Goal: Task Accomplishment & Management: Manage account settings

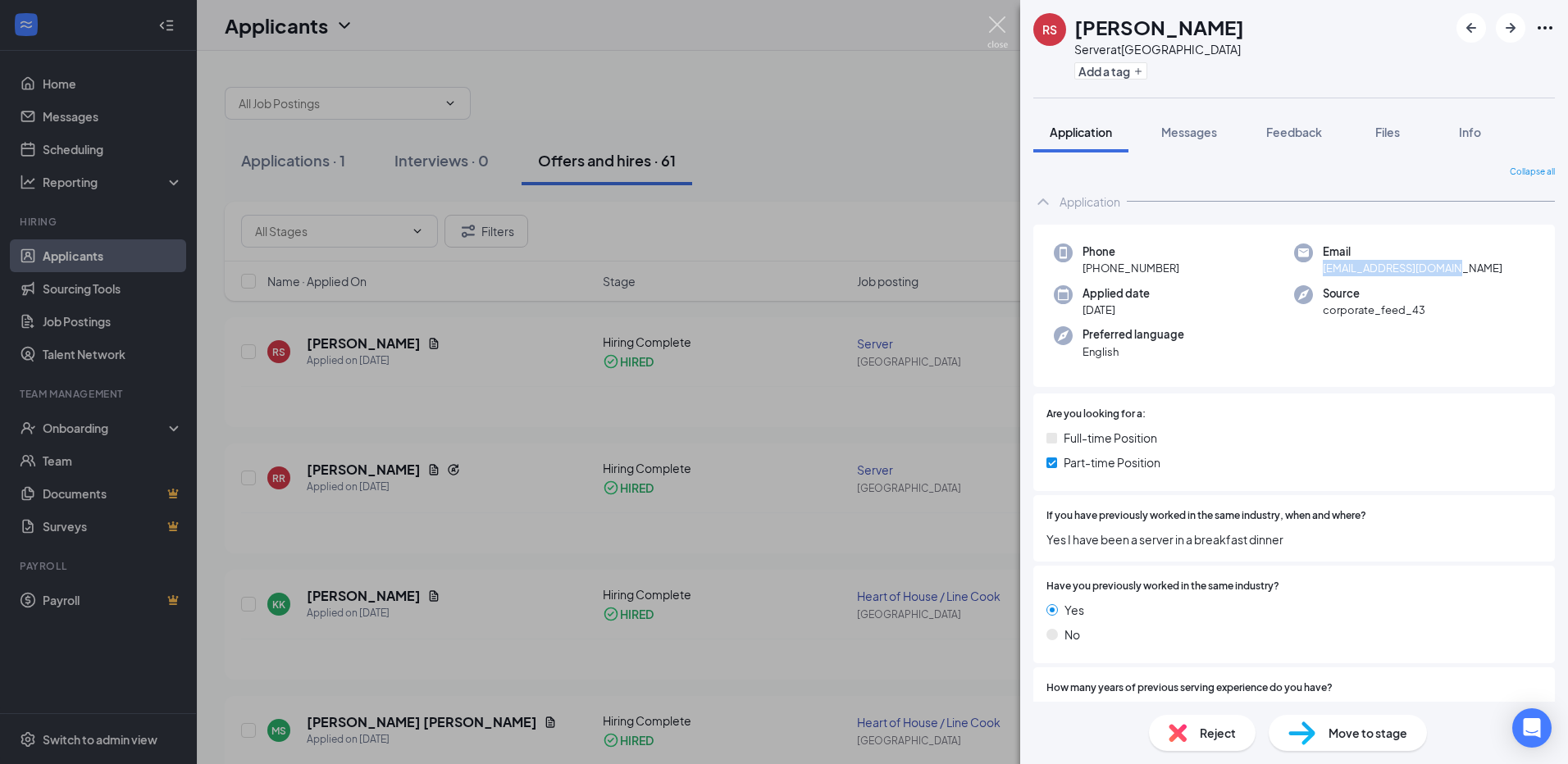
click at [995, 29] on img at bounding box center [998, 33] width 20 height 32
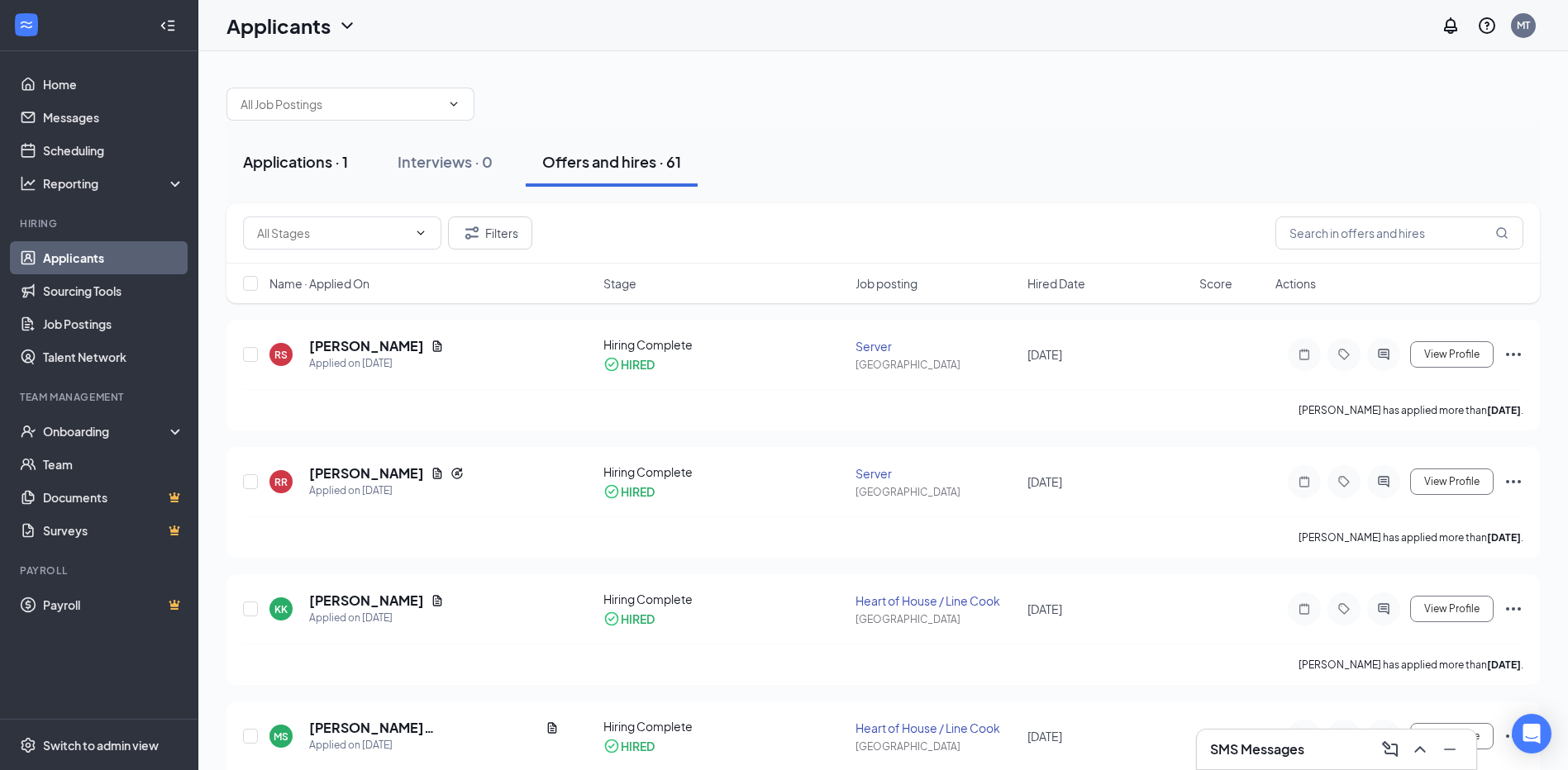
click at [309, 162] on div "Applications · 1" at bounding box center [296, 161] width 105 height 21
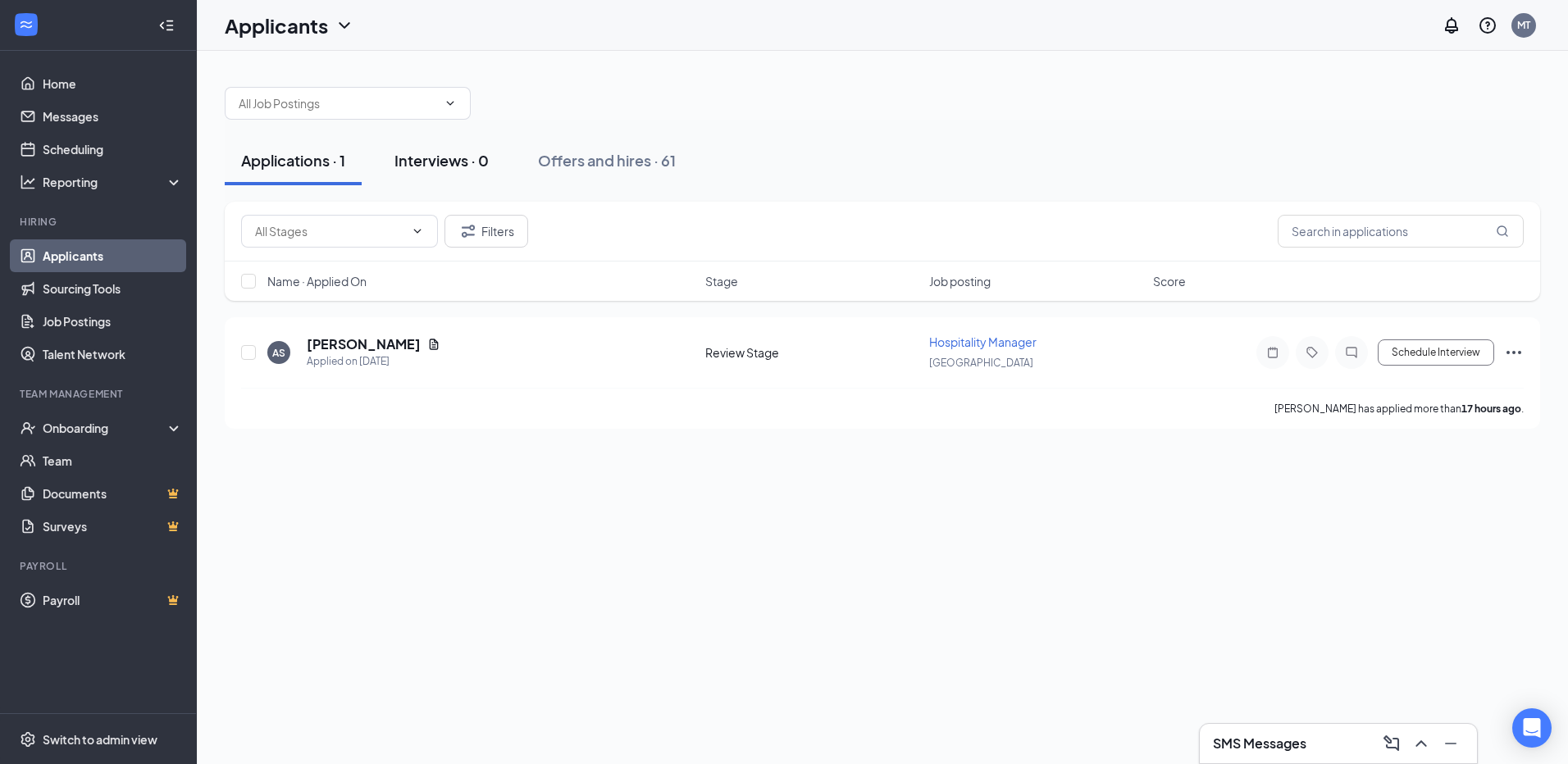
click at [442, 158] on div "Interviews · 0" at bounding box center [441, 160] width 94 height 20
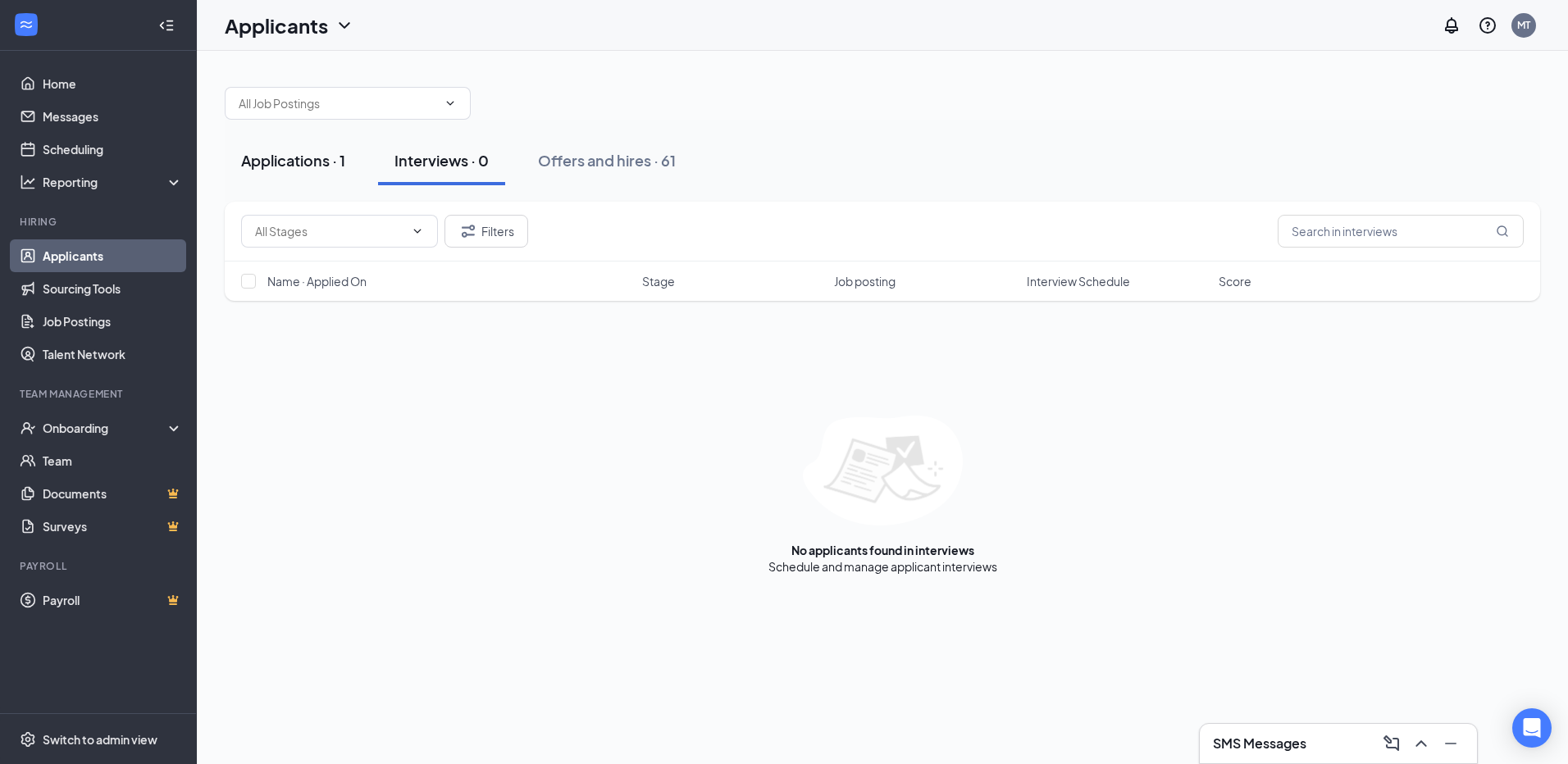
click at [302, 168] on div "Applications · 1" at bounding box center [293, 160] width 104 height 20
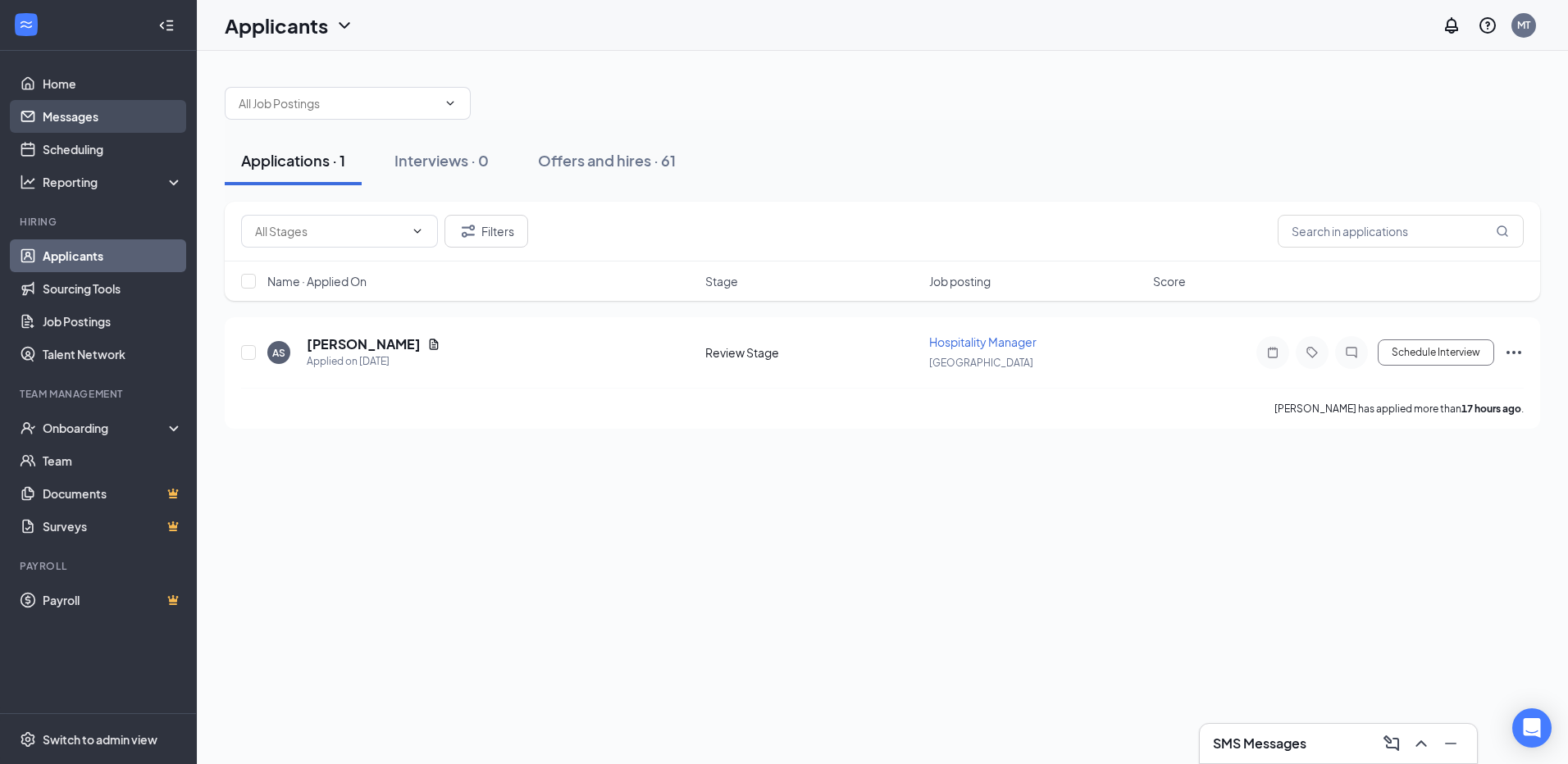
click at [81, 121] on link "Messages" at bounding box center [113, 115] width 141 height 33
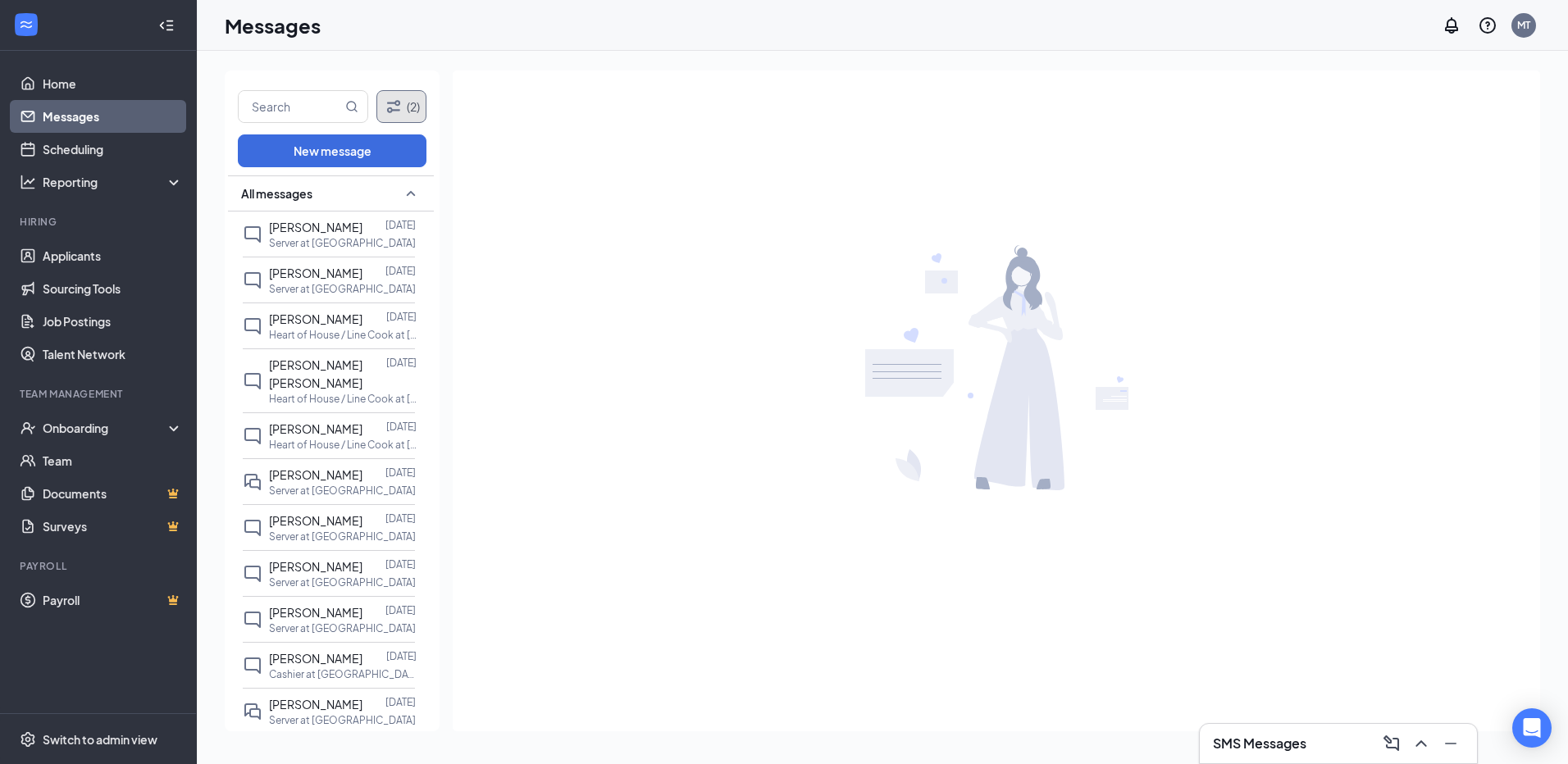
click at [404, 104] on button "(2)" at bounding box center [401, 106] width 50 height 33
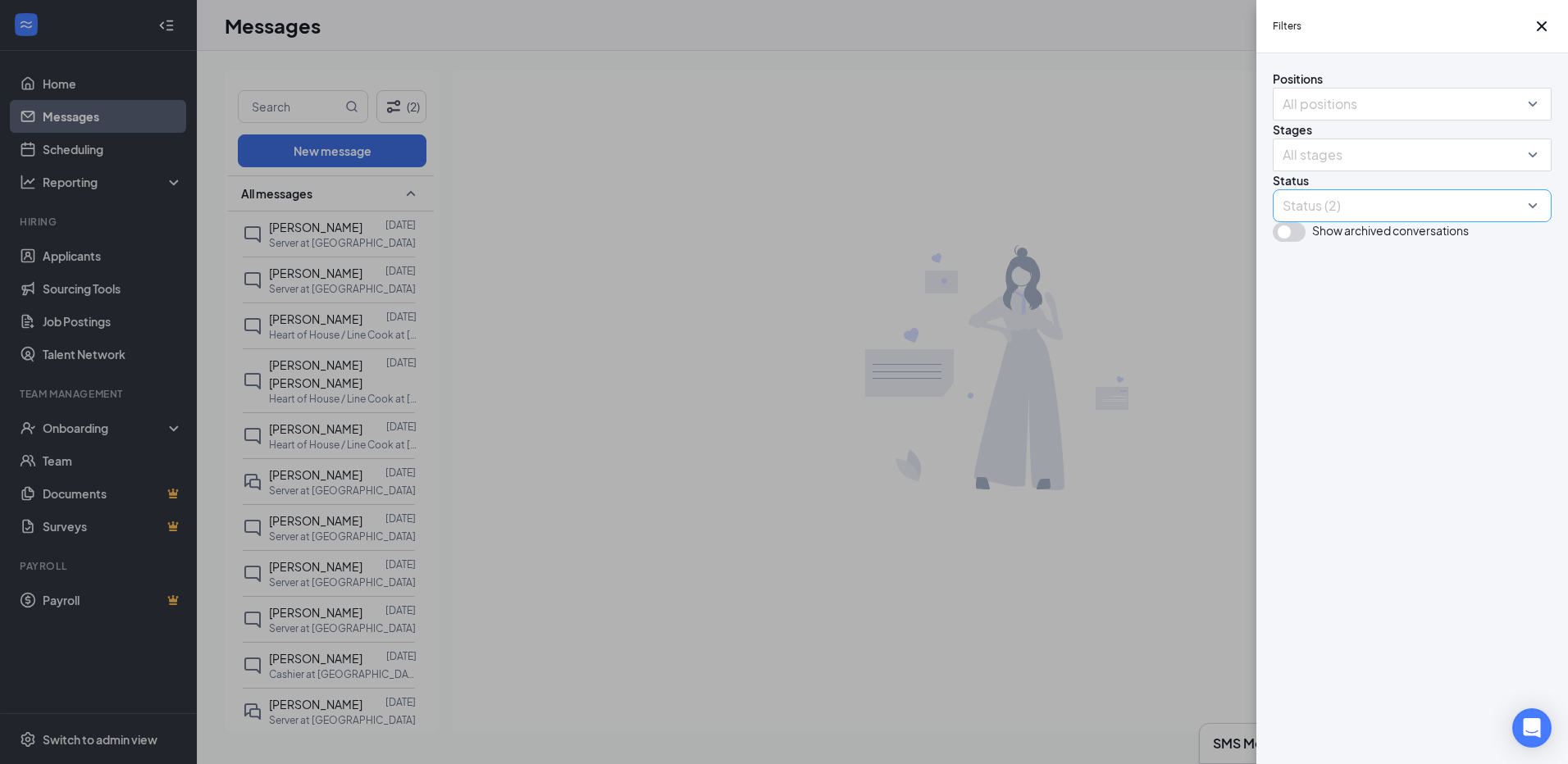
click at [1376, 219] on div at bounding box center [1403, 206] width 254 height 26
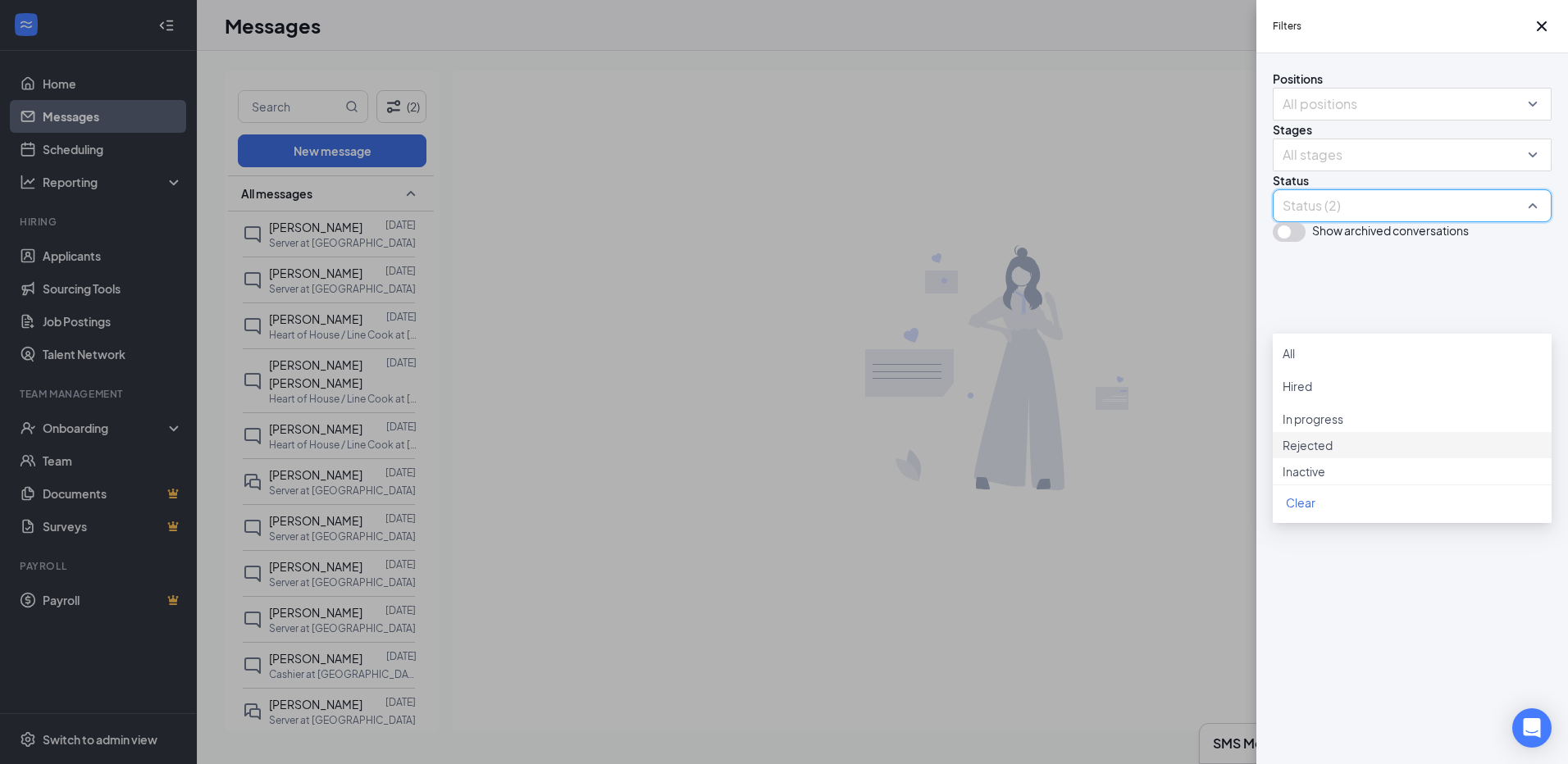
click at [1333, 452] on span "Rejected" at bounding box center [1307, 446] width 50 height 15
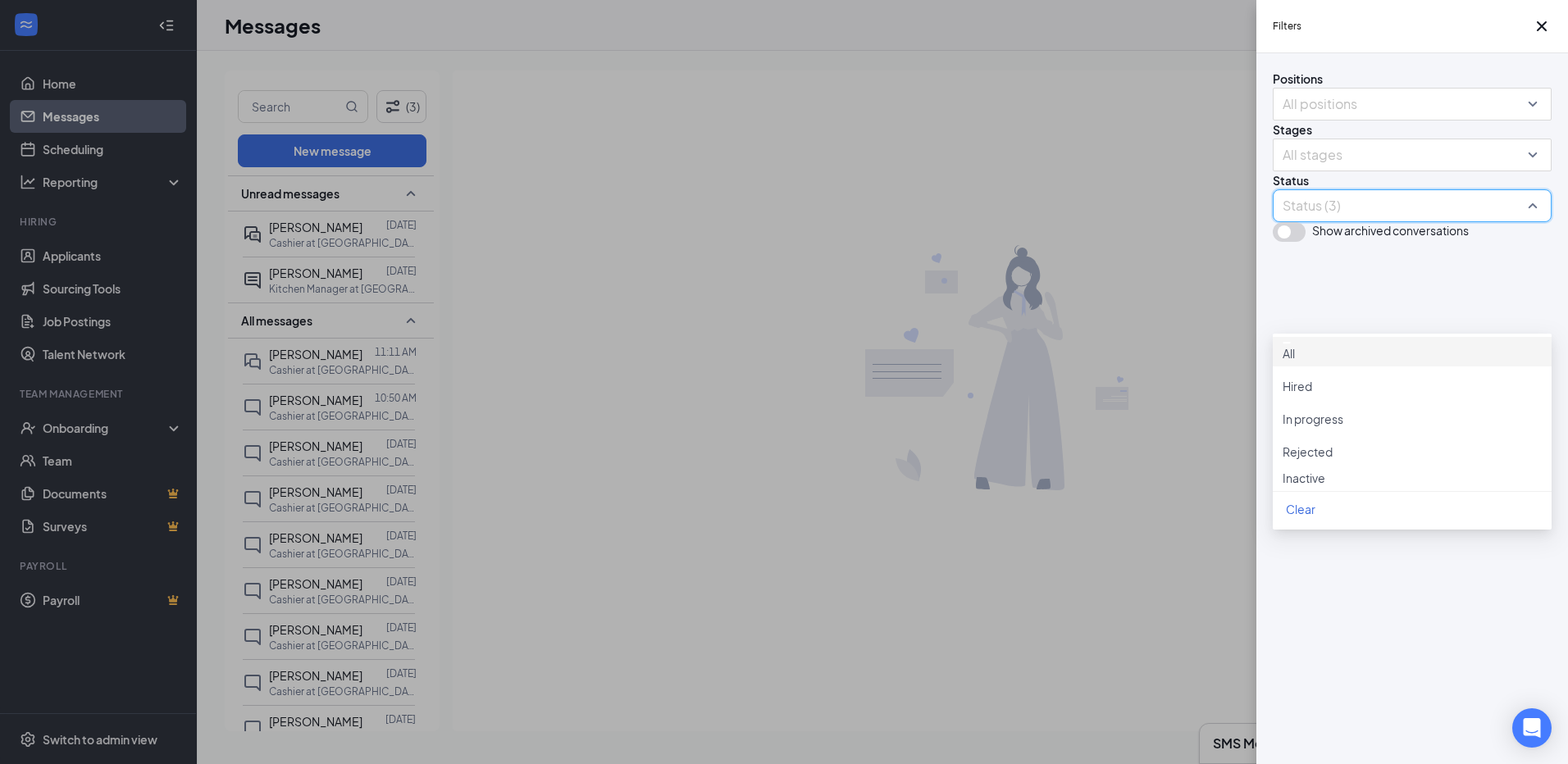
click at [730, 303] on div "Filters Positions All positions Stages All stages Status Status (3) Show archiv…" at bounding box center [784, 382] width 1568 height 764
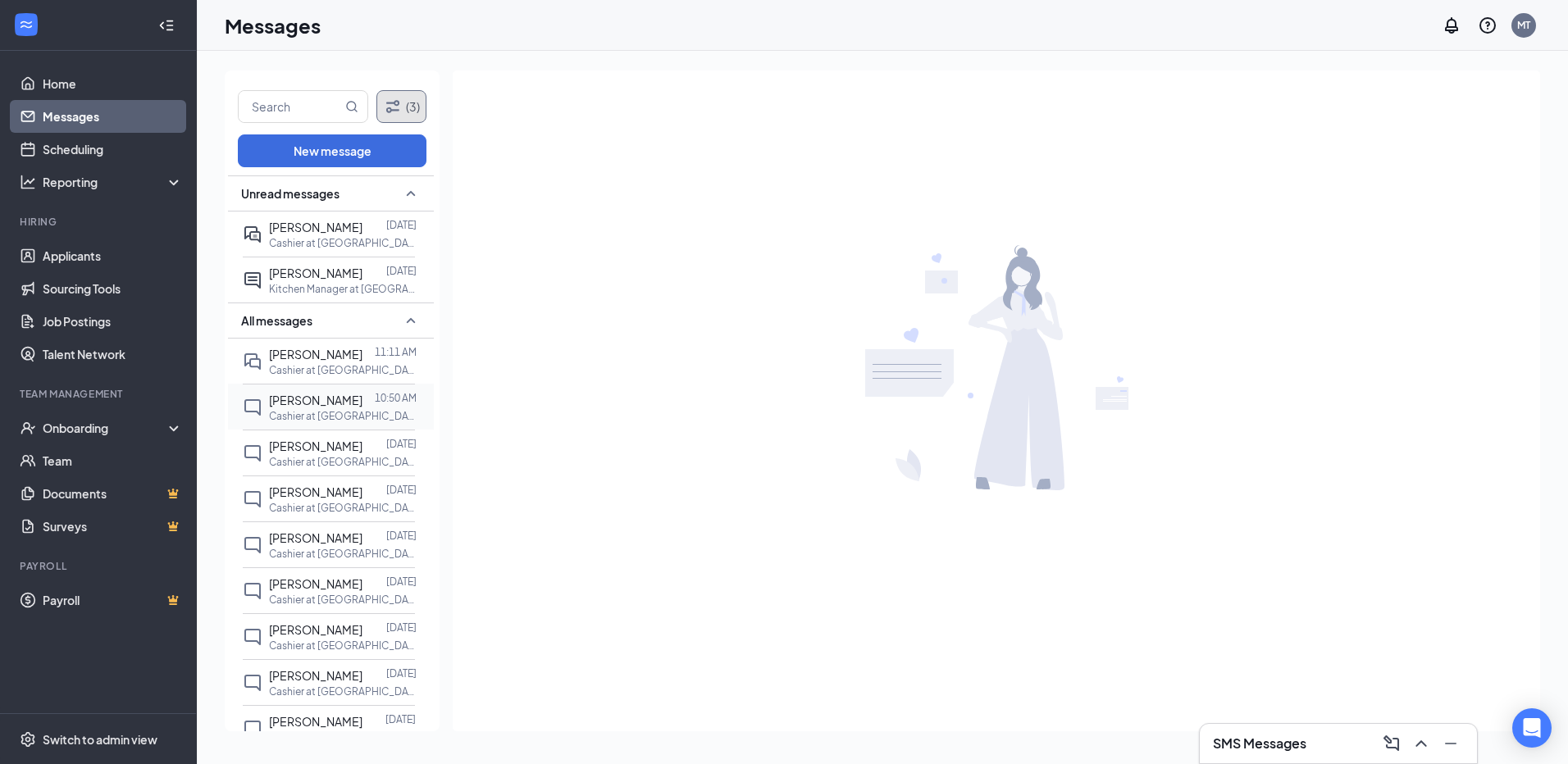
scroll to position [82, 0]
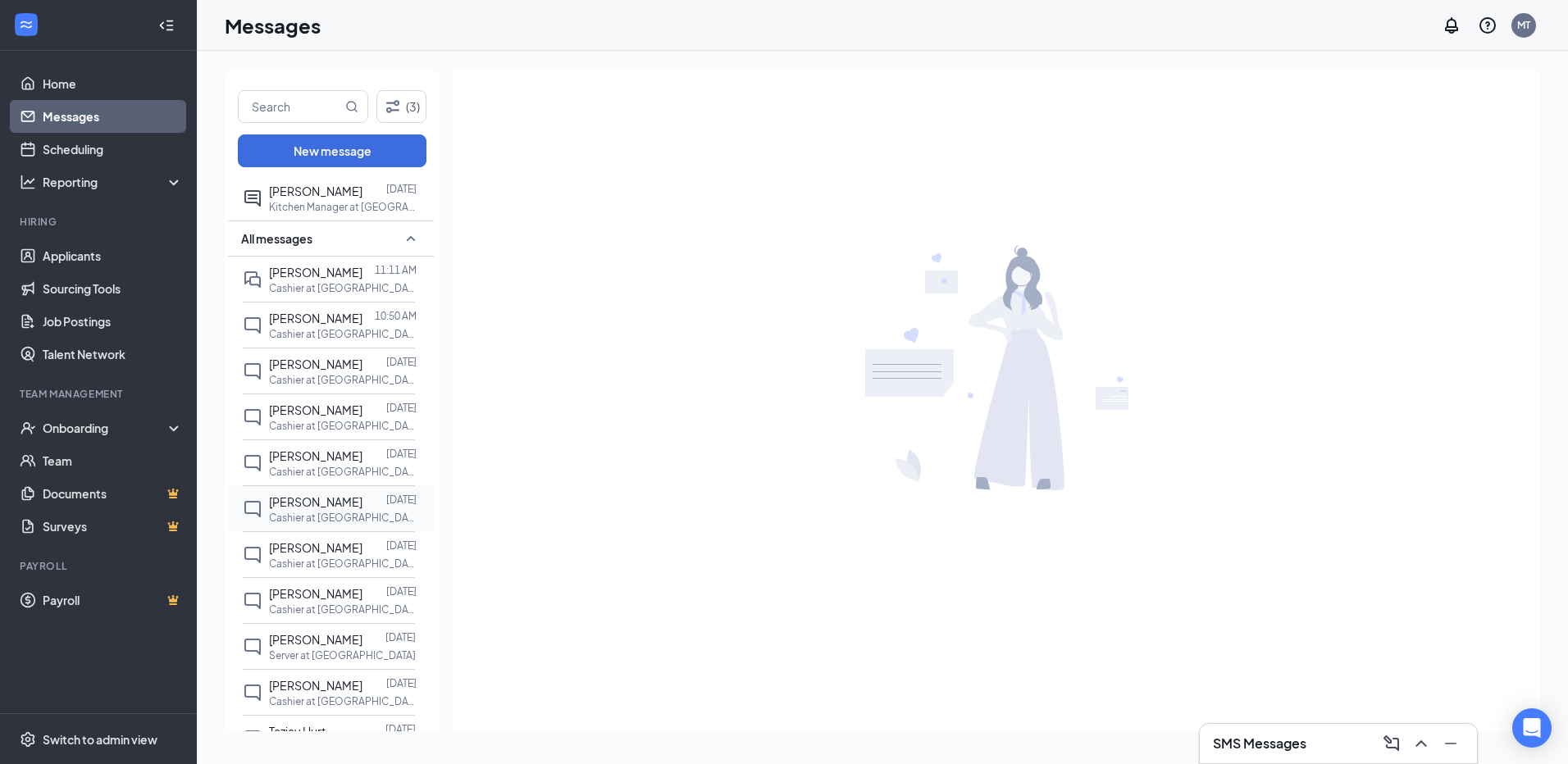
click at [322, 508] on span "[PERSON_NAME]" at bounding box center [315, 502] width 93 height 15
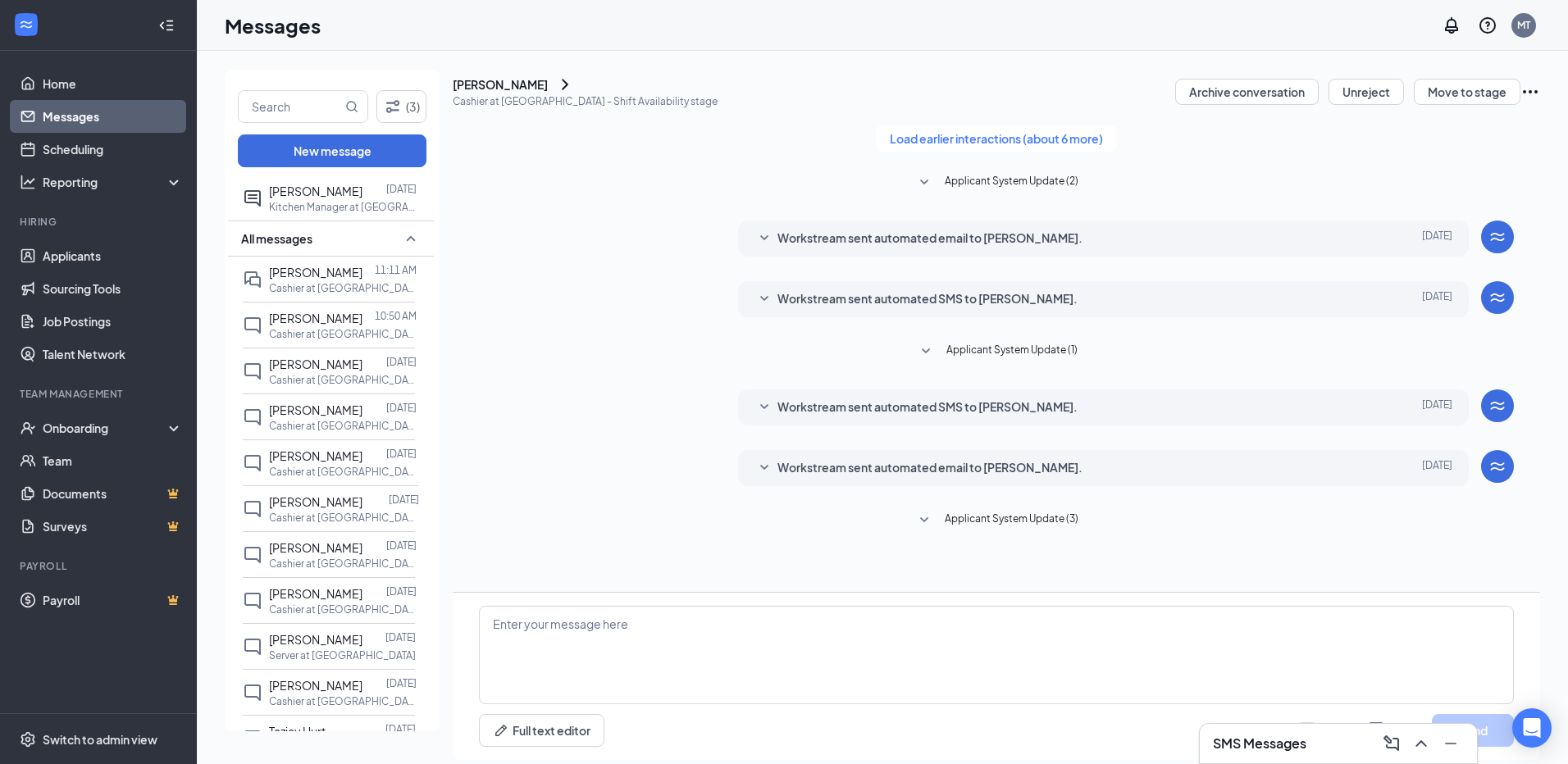
click at [548, 93] on div "[PERSON_NAME]" at bounding box center [500, 85] width 95 height 17
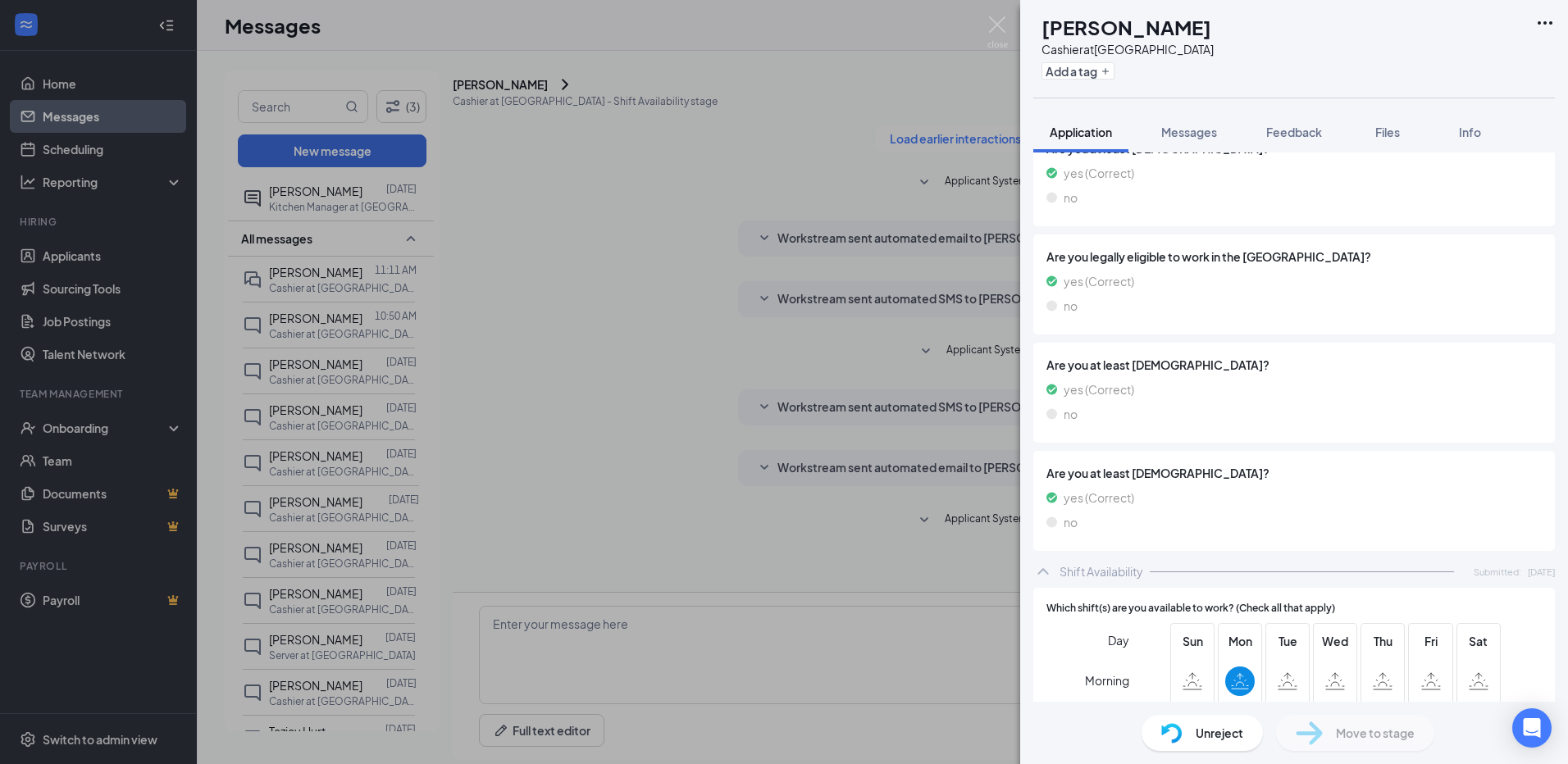
scroll to position [804, 0]
